Goal: Navigation & Orientation: Find specific page/section

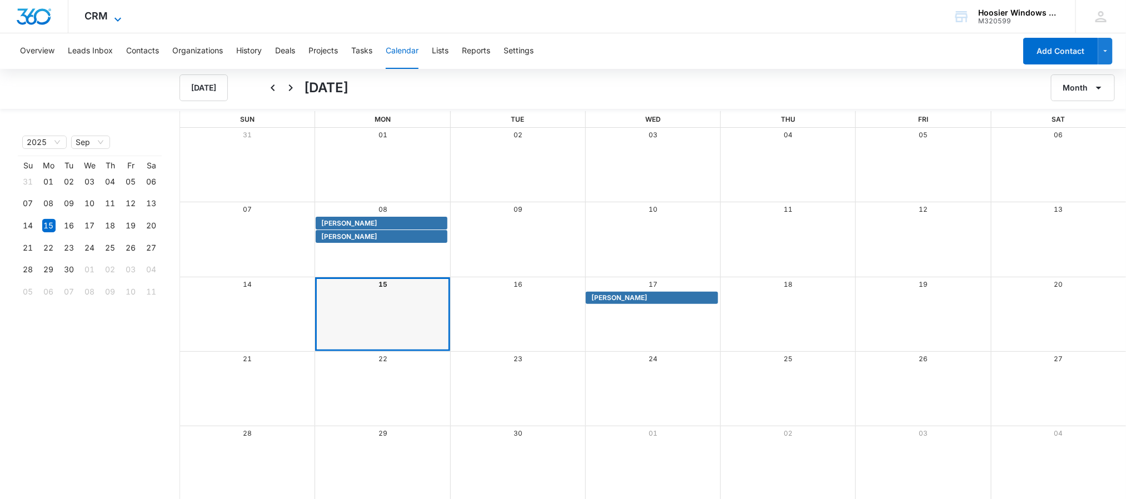
click at [113, 17] on icon at bounding box center [117, 19] width 13 height 13
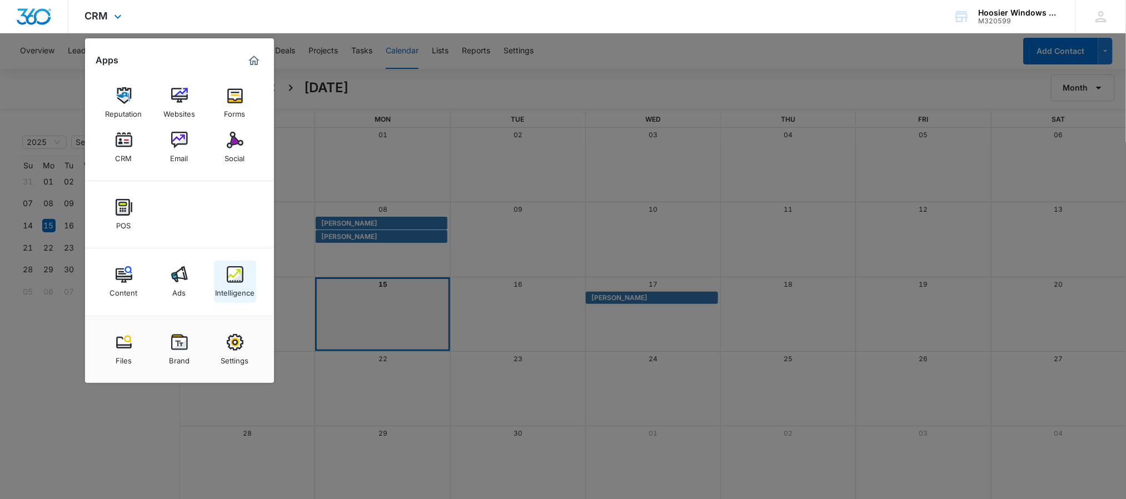
click at [239, 278] on img at bounding box center [235, 274] width 17 height 17
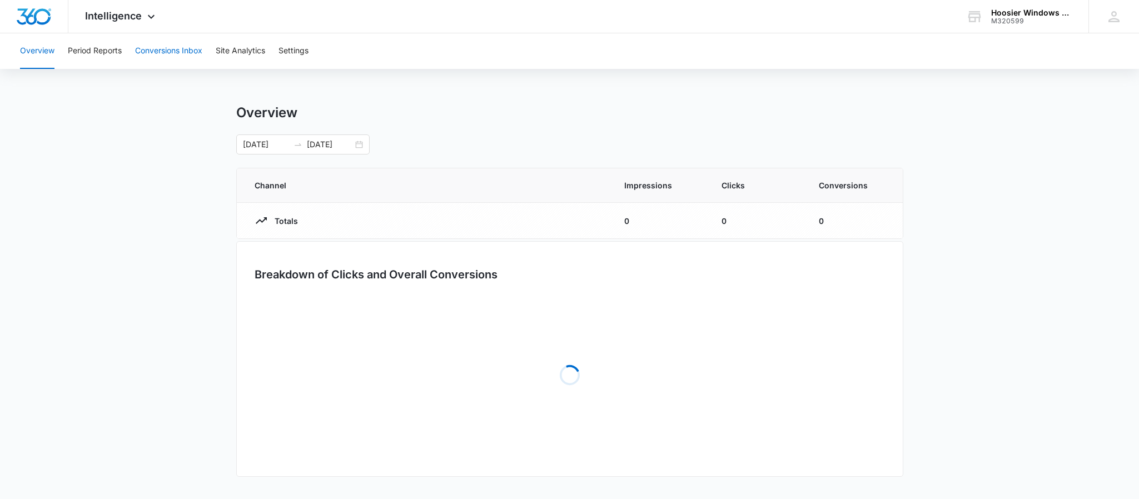
click at [177, 47] on button "Conversions Inbox" at bounding box center [168, 51] width 67 height 36
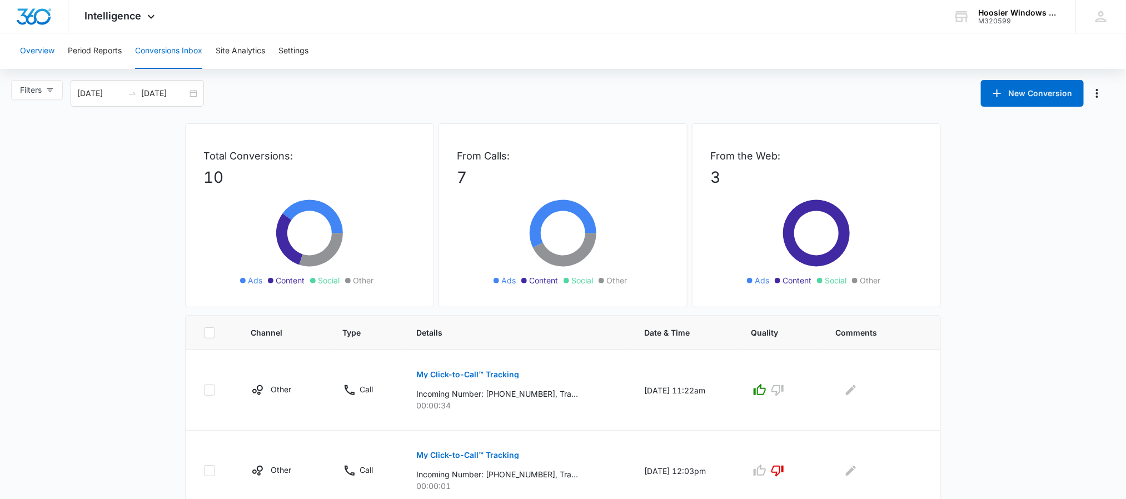
click at [37, 45] on button "Overview" at bounding box center [37, 51] width 34 height 36
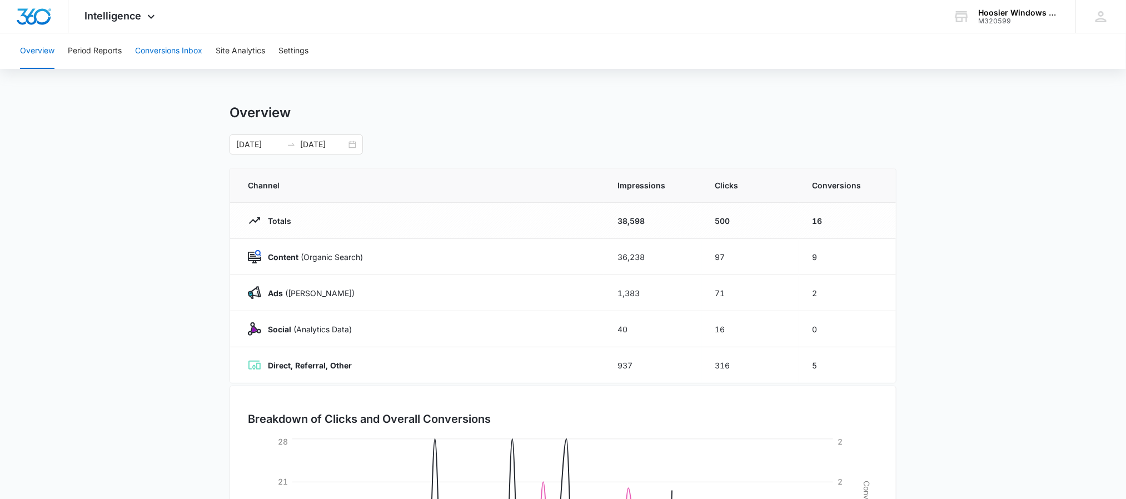
click at [199, 47] on button "Conversions Inbox" at bounding box center [168, 51] width 67 height 36
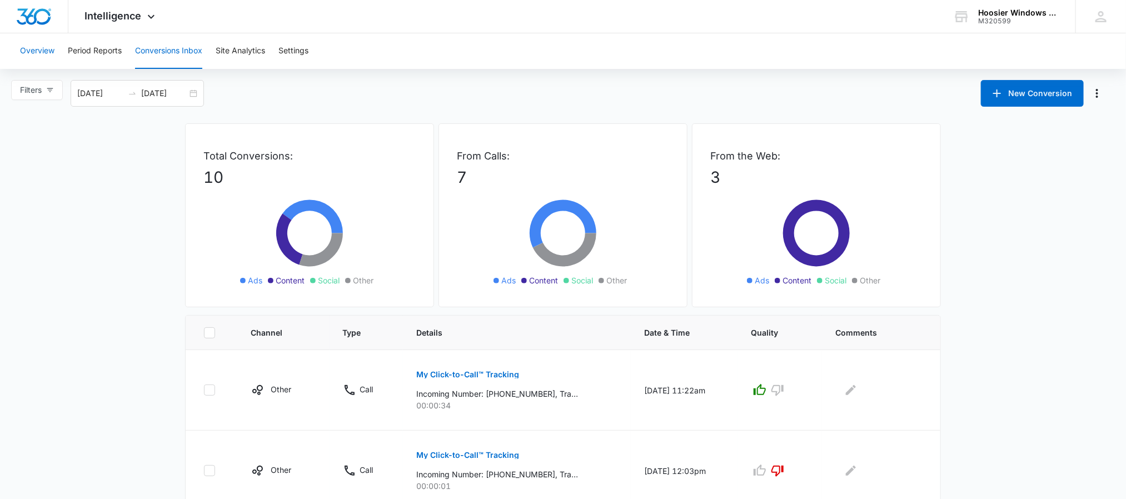
click at [51, 54] on button "Overview" at bounding box center [37, 51] width 34 height 36
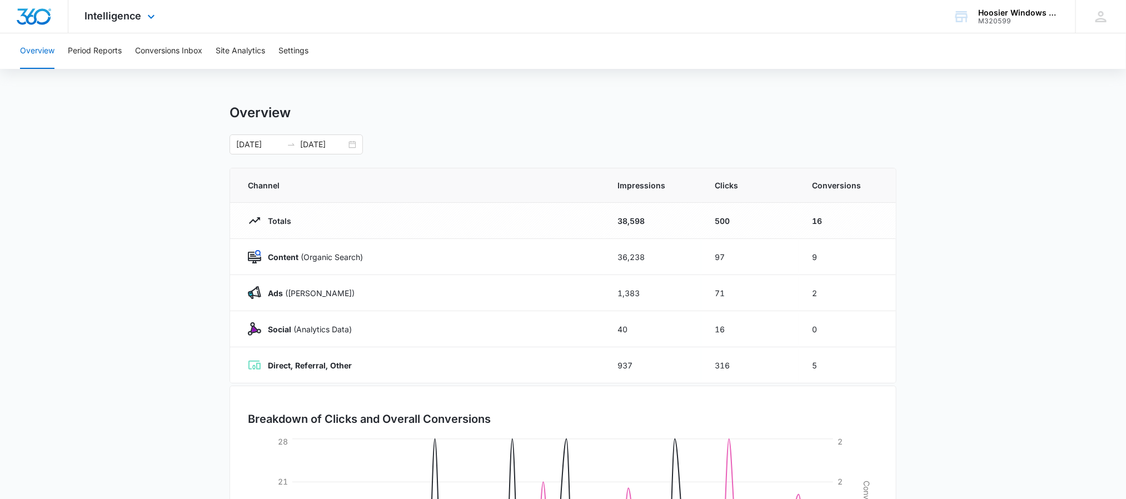
click at [0, 25] on div at bounding box center [34, 16] width 68 height 33
click at [19, 19] on img "Dashboard" at bounding box center [34, 16] width 36 height 17
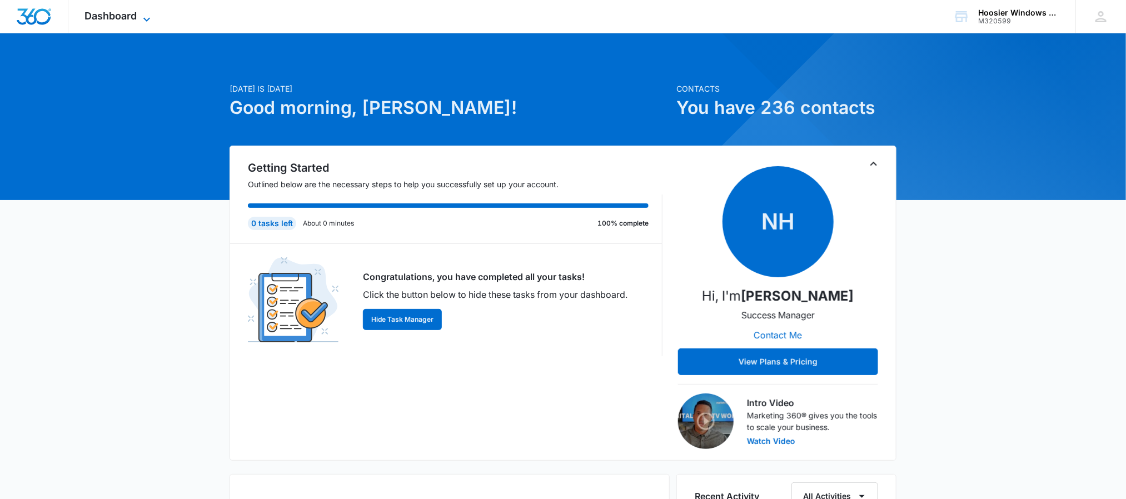
click at [128, 18] on span "Dashboard" at bounding box center [111, 16] width 52 height 12
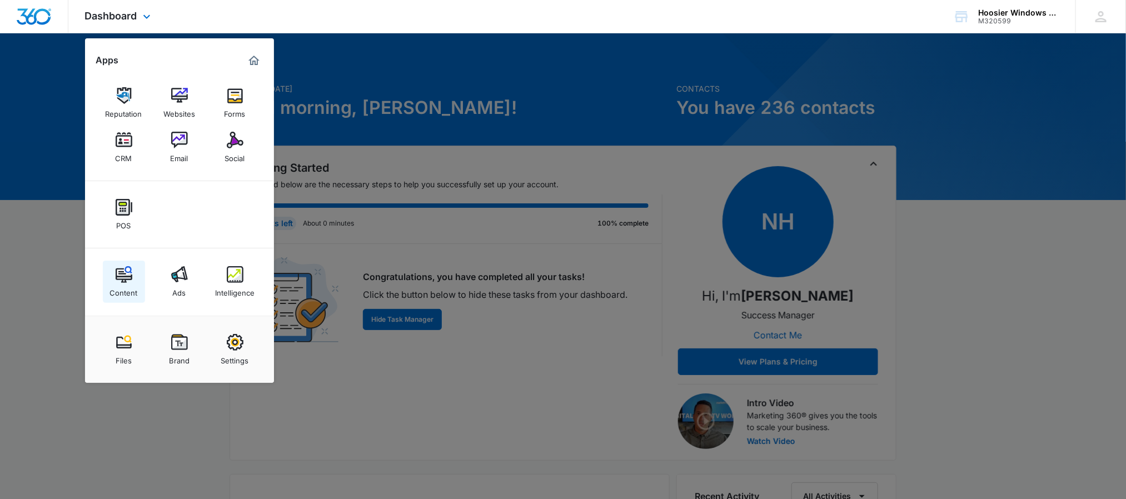
click at [128, 277] on img at bounding box center [124, 274] width 17 height 17
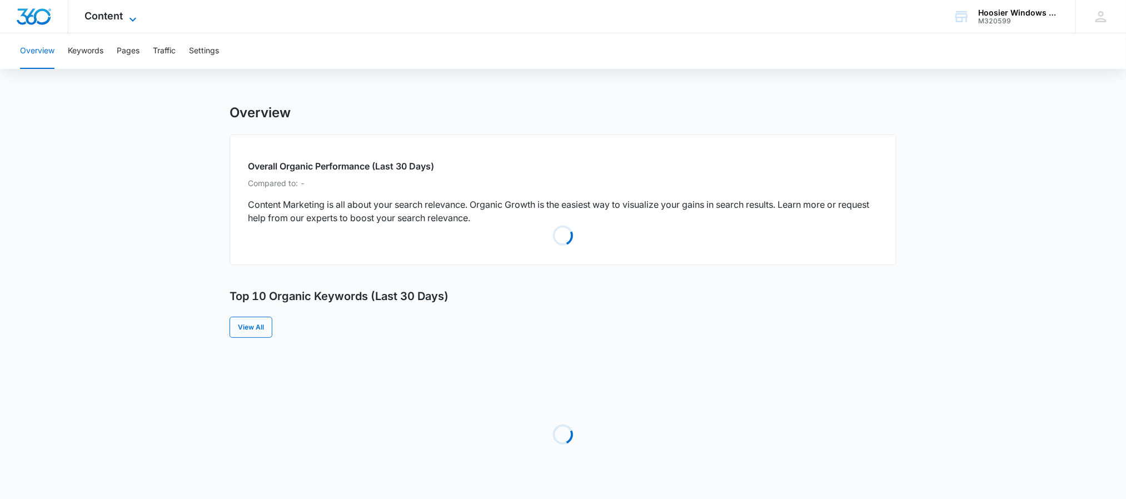
click at [127, 13] on icon at bounding box center [132, 19] width 13 height 13
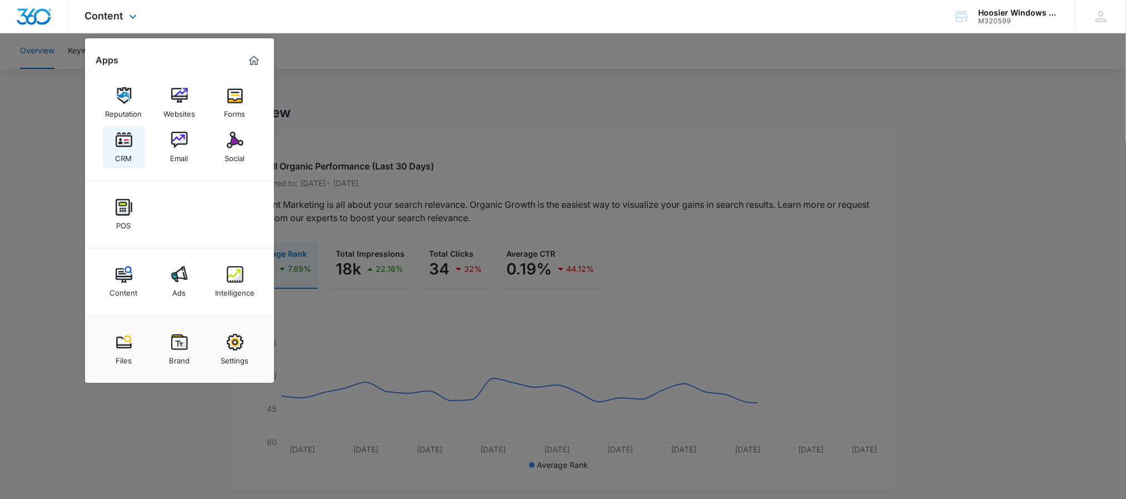
click at [126, 142] on img at bounding box center [124, 140] width 17 height 17
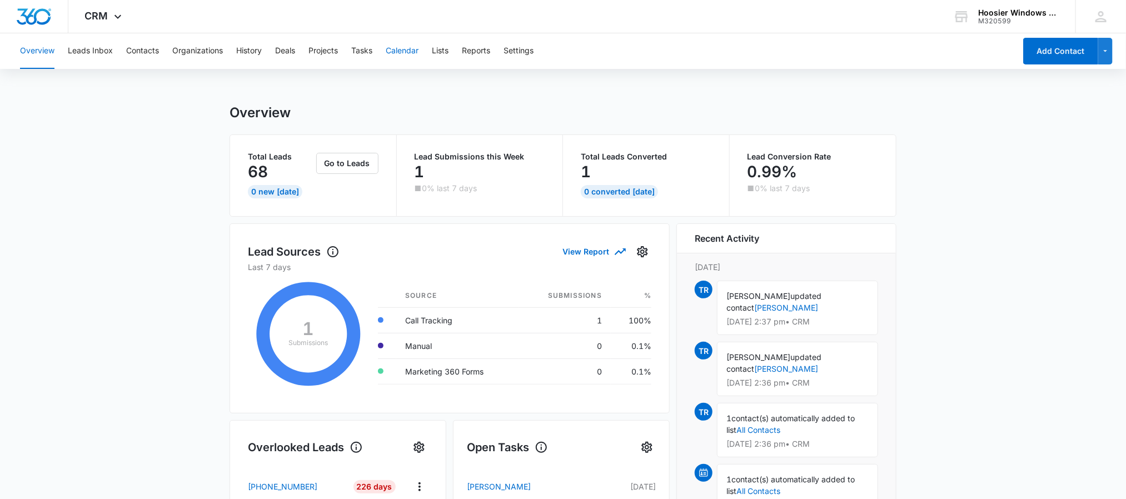
click at [417, 51] on button "Calendar" at bounding box center [402, 51] width 33 height 36
